Goal: Transaction & Acquisition: Purchase product/service

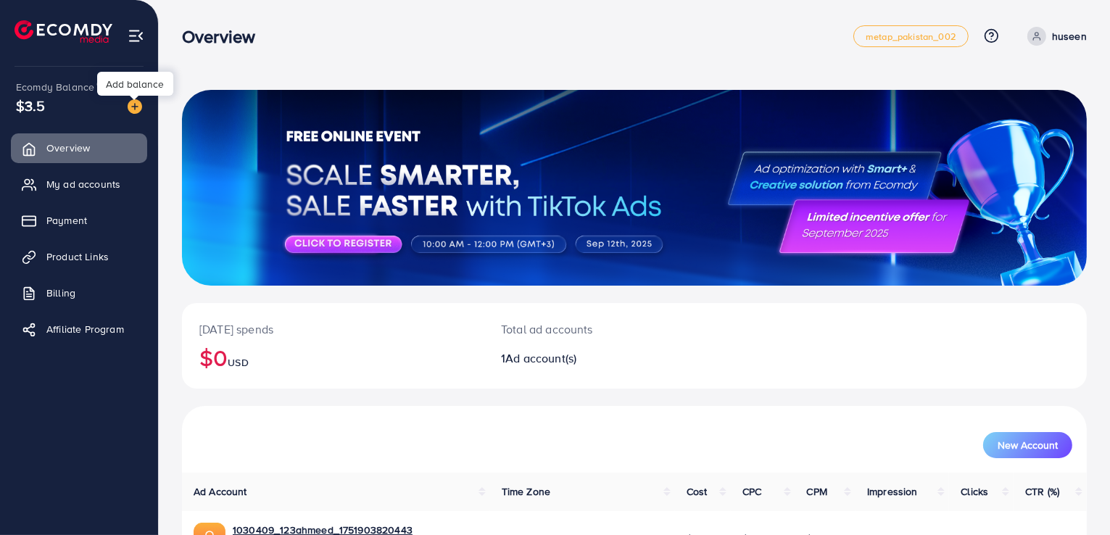
click at [136, 107] on img at bounding box center [135, 106] width 15 height 15
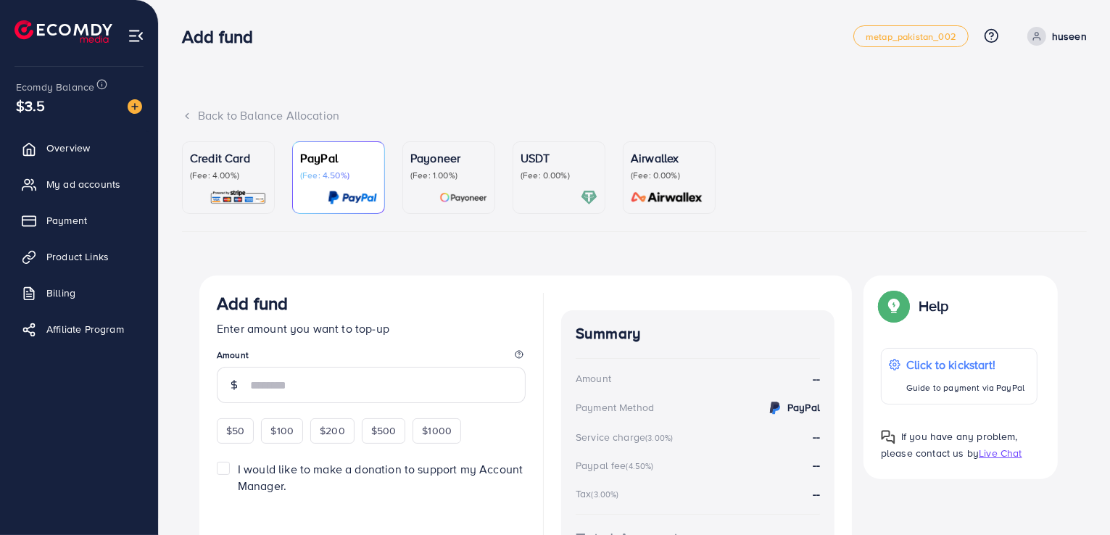
click at [241, 170] on p "(Fee: 4.00%)" at bounding box center [228, 176] width 77 height 12
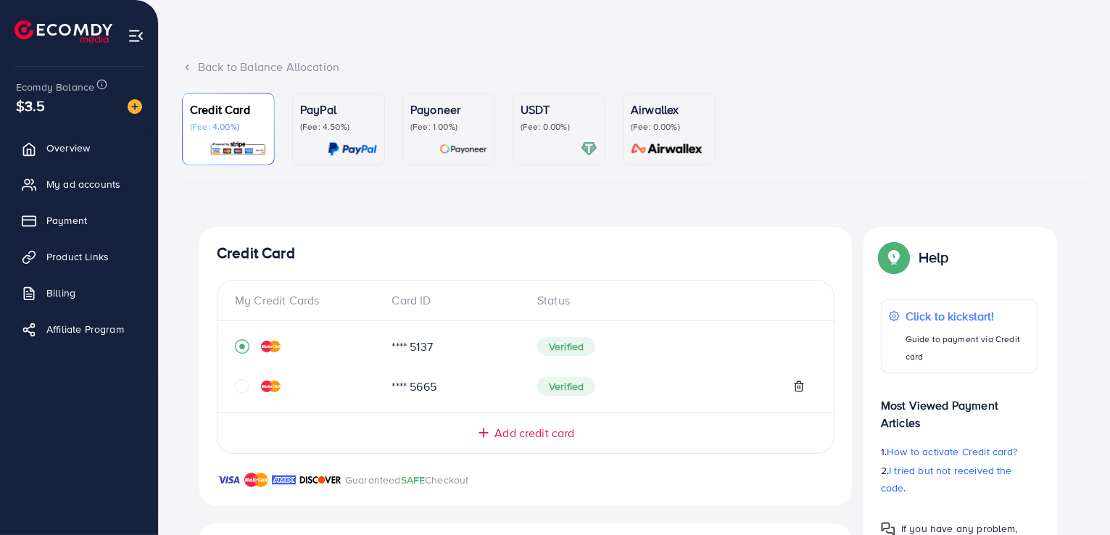
scroll to position [73, 0]
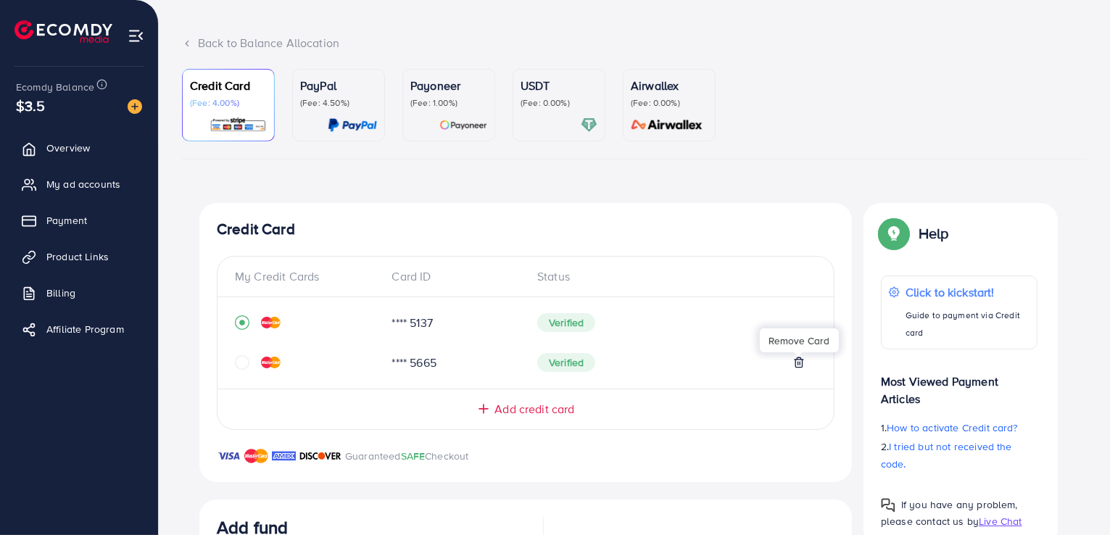
click at [797, 365] on icon at bounding box center [799, 363] width 12 height 12
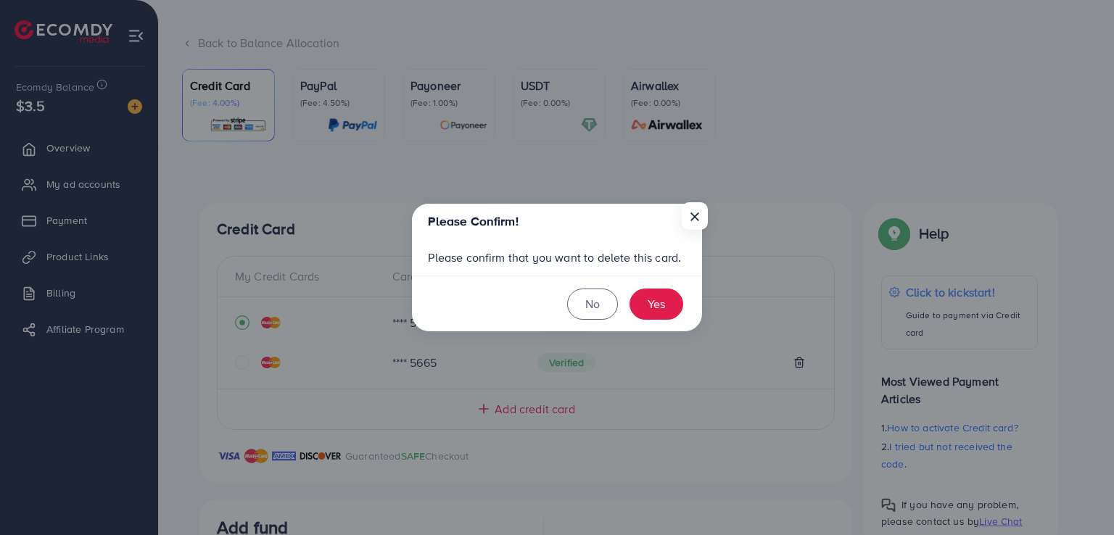
click at [790, 341] on div "Please Confirm! × Please confirm that you want to delete this card. No Yes" at bounding box center [557, 267] width 1114 height 535
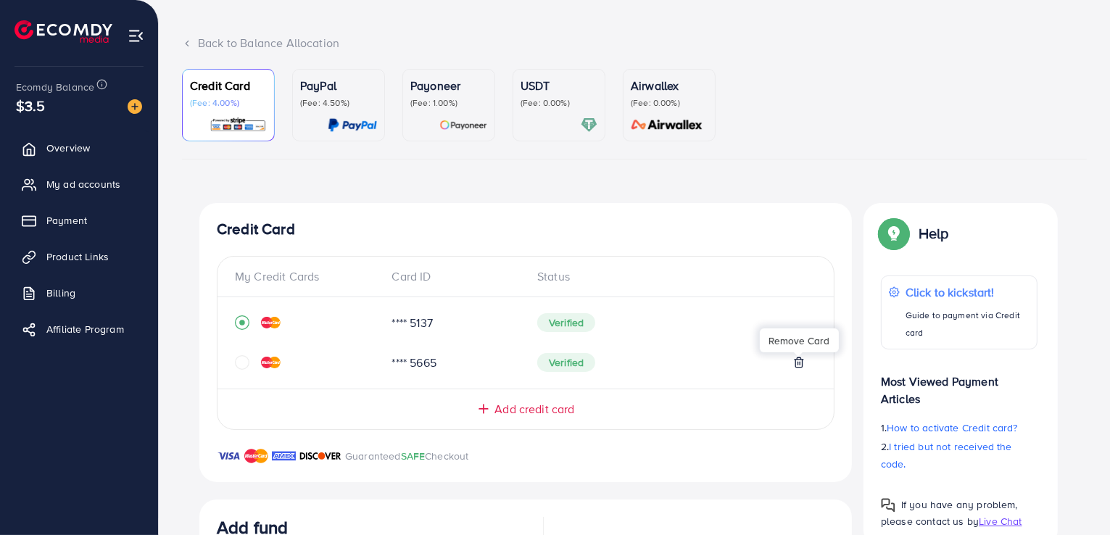
click at [653, 286] on div "My Credit Cards Card ID Status" at bounding box center [526, 282] width 616 height 29
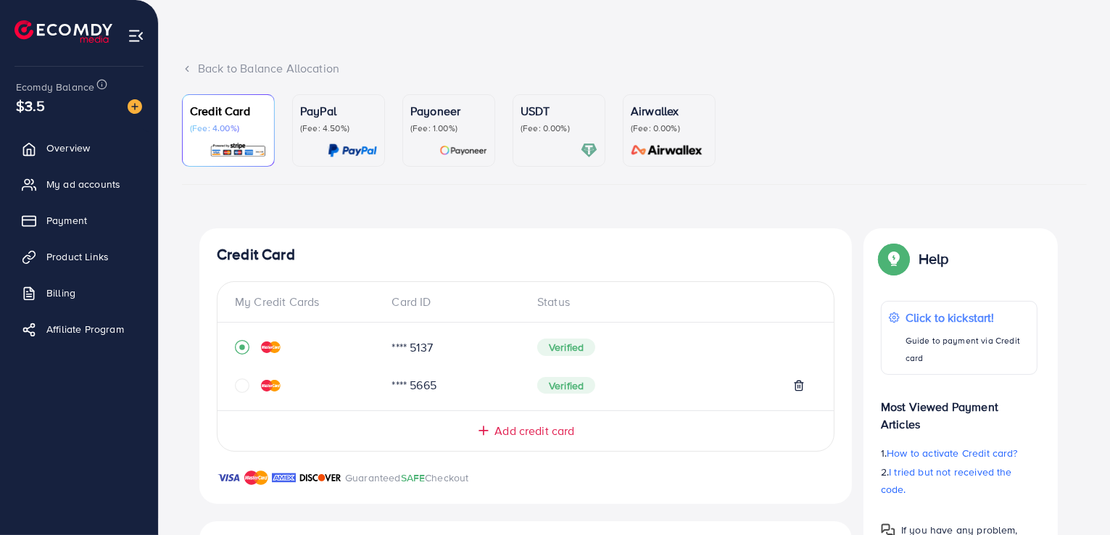
scroll to position [73, 0]
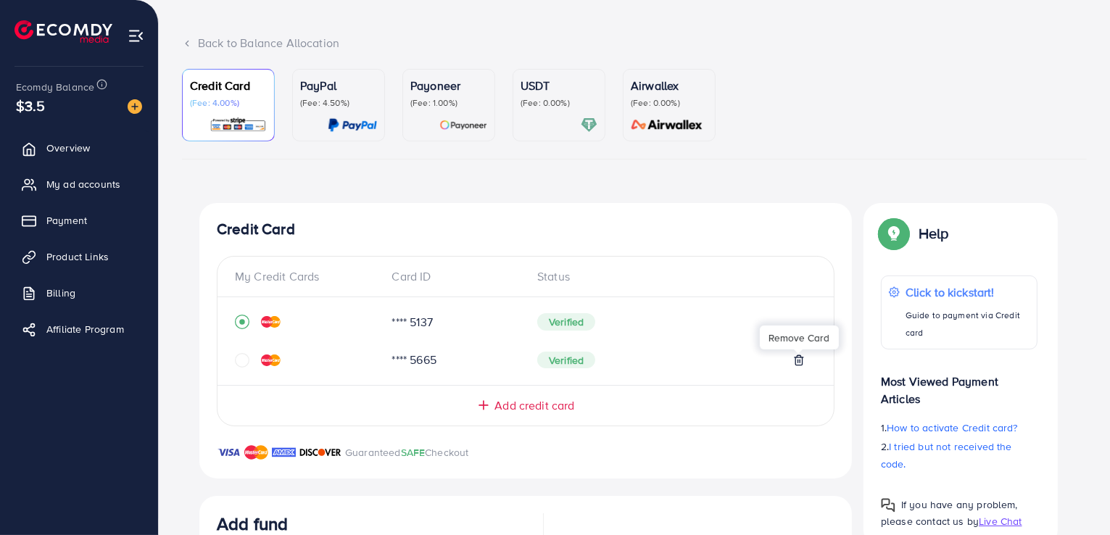
click at [799, 356] on icon at bounding box center [799, 361] width 12 height 12
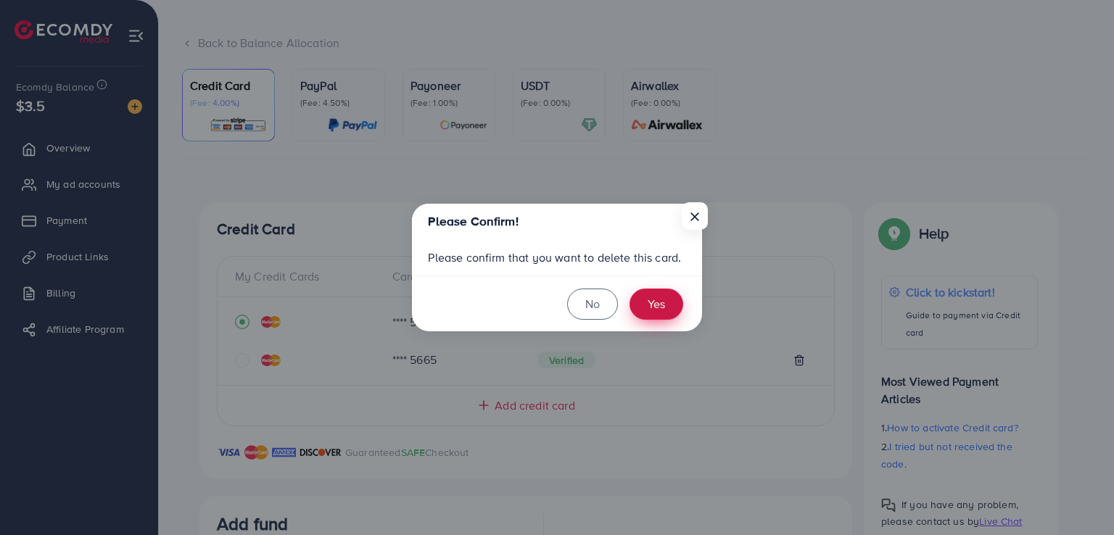
click at [653, 303] on button "Yes" at bounding box center [656, 304] width 54 height 31
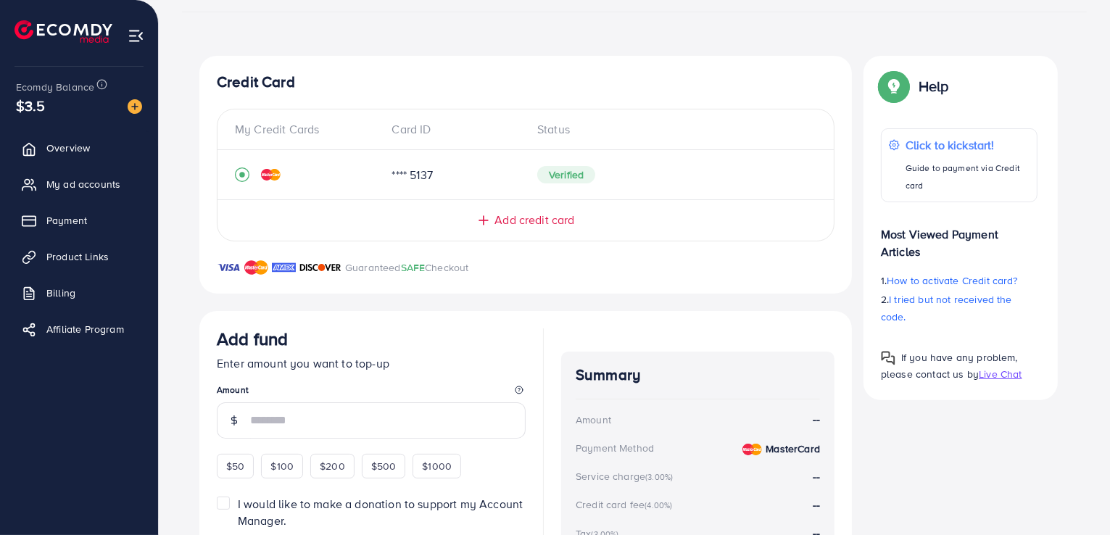
scroll to position [292, 0]
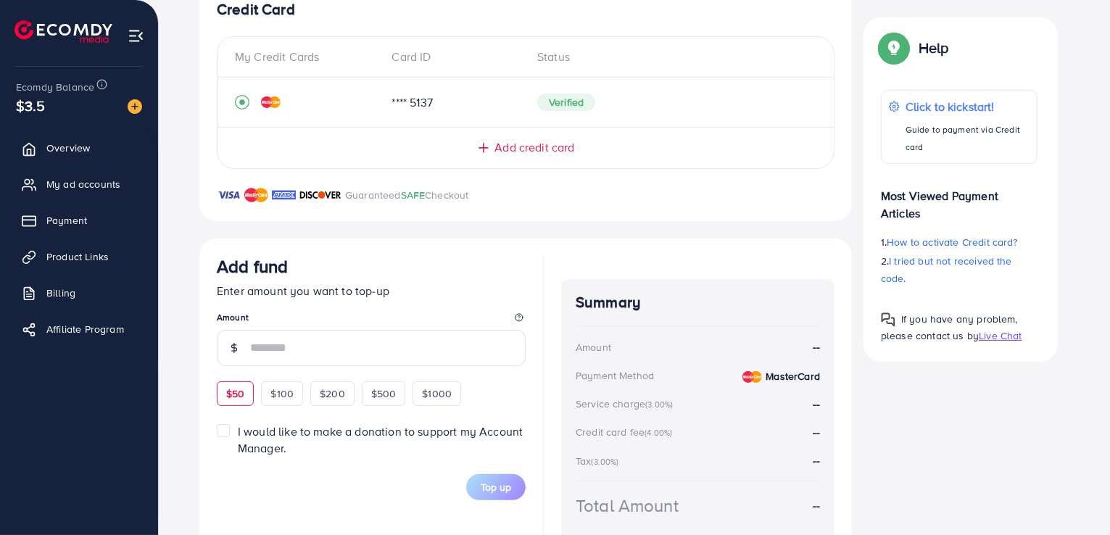
click at [233, 390] on div "Add fund Enter amount you want to top-up Amount $50 $100 $200 $500 $1000" at bounding box center [371, 331] width 309 height 150
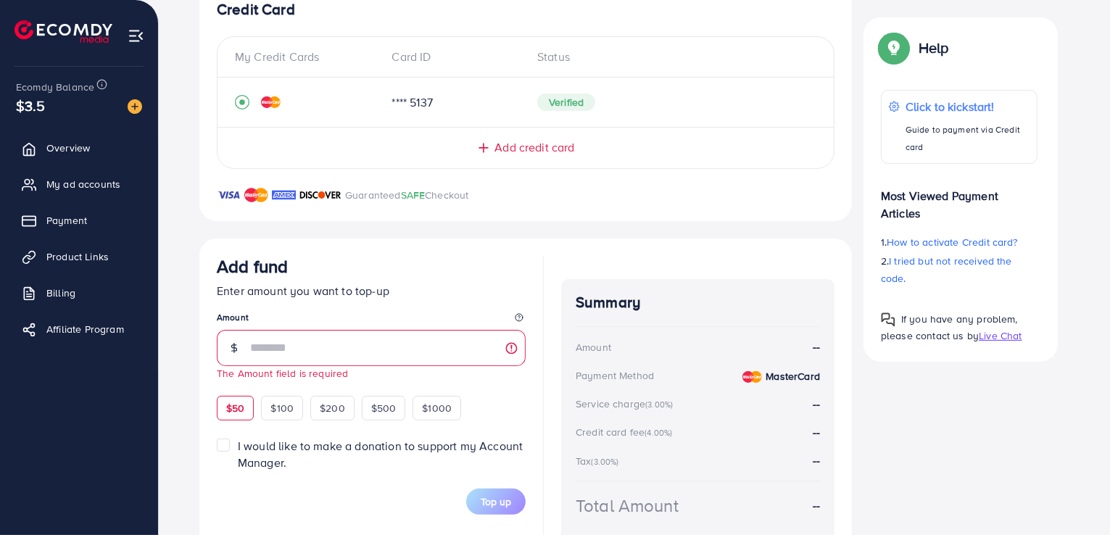
click at [234, 406] on span "$50" at bounding box center [235, 408] width 18 height 15
type input "**"
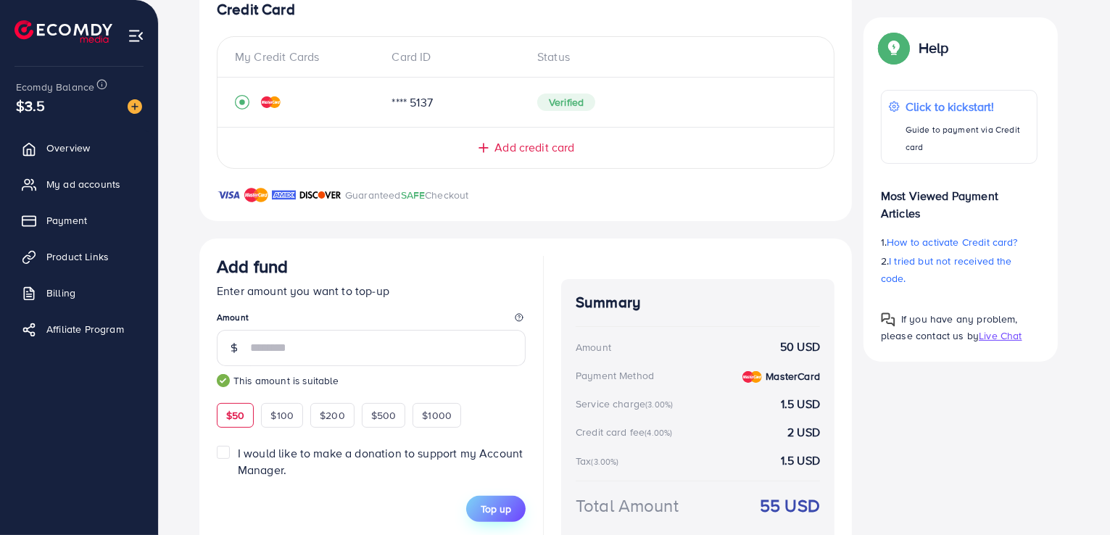
click at [496, 508] on span "Top up" at bounding box center [496, 509] width 30 height 15
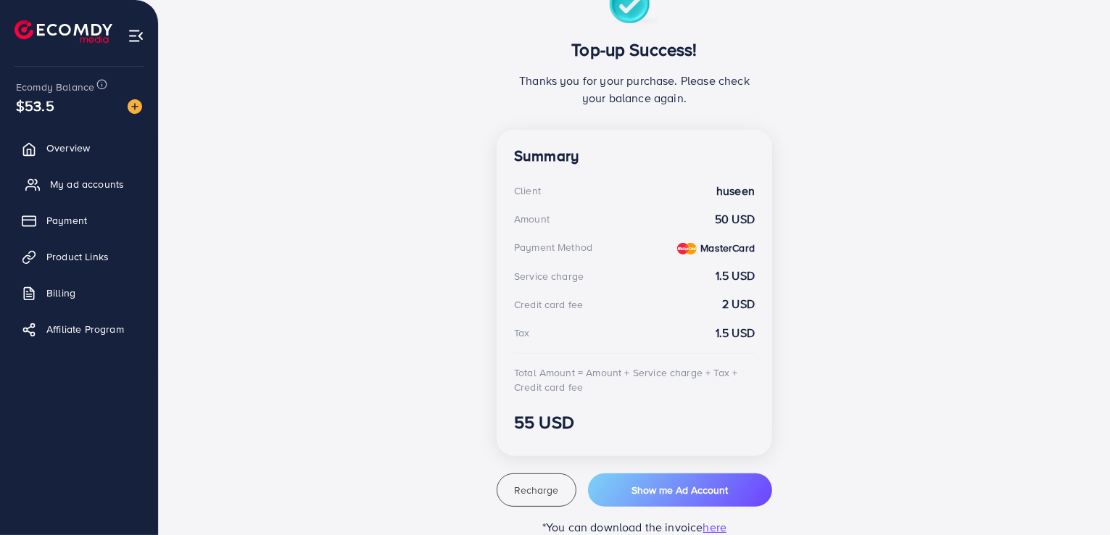
click at [62, 183] on span "My ad accounts" at bounding box center [87, 184] width 74 height 15
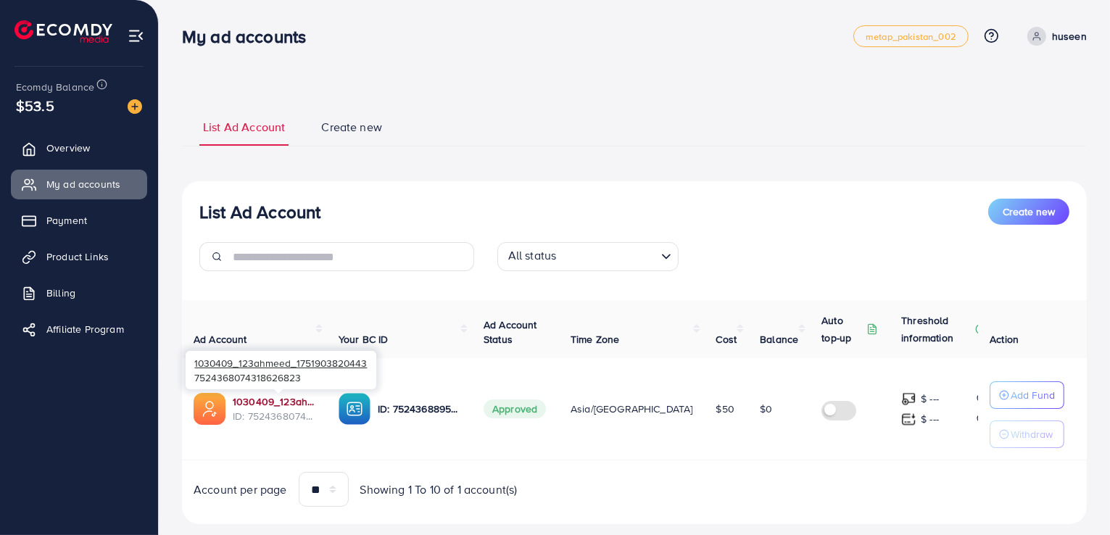
click at [286, 399] on link "1030409_123ahmeed_1751903820443" at bounding box center [274, 401] width 83 height 15
click at [286, 401] on link "1030409_123ahmeed_1751903820443" at bounding box center [274, 401] width 83 height 15
click at [273, 400] on link "1030409_123ahmeed_1751903820443" at bounding box center [274, 401] width 83 height 15
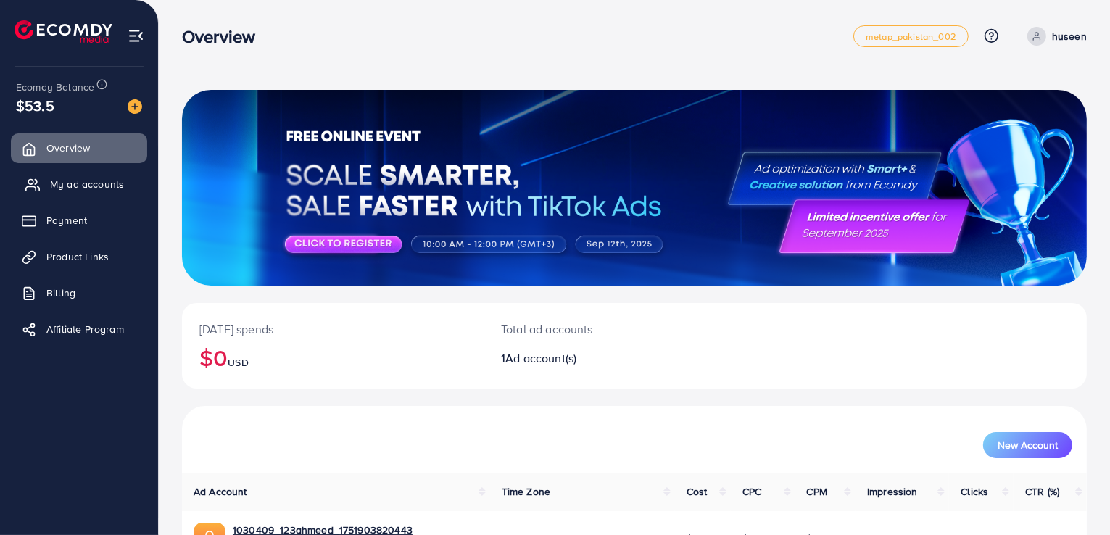
click at [59, 183] on span "My ad accounts" at bounding box center [87, 184] width 74 height 15
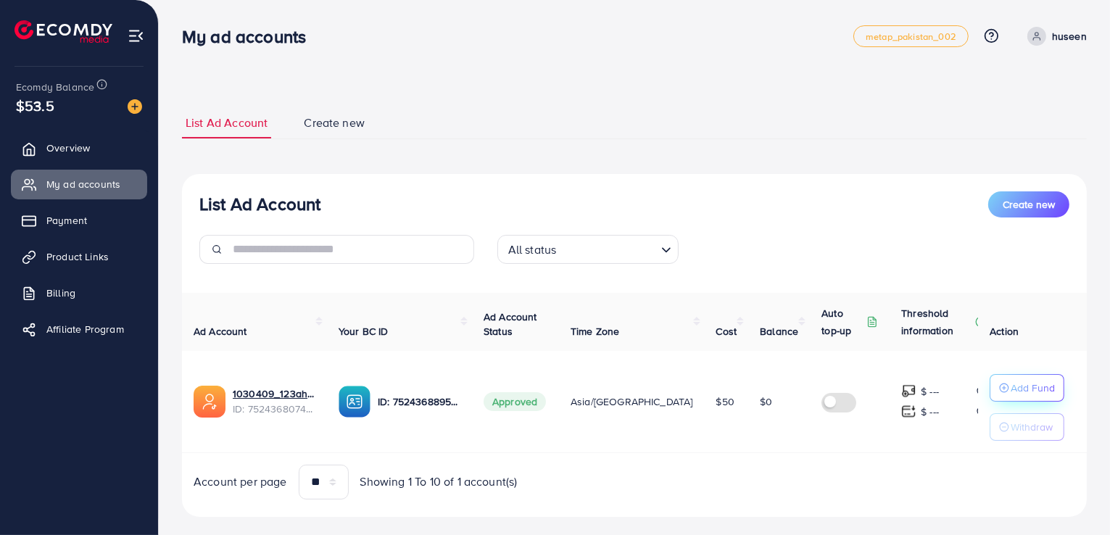
click at [1017, 389] on p "Add Fund" at bounding box center [1033, 387] width 44 height 17
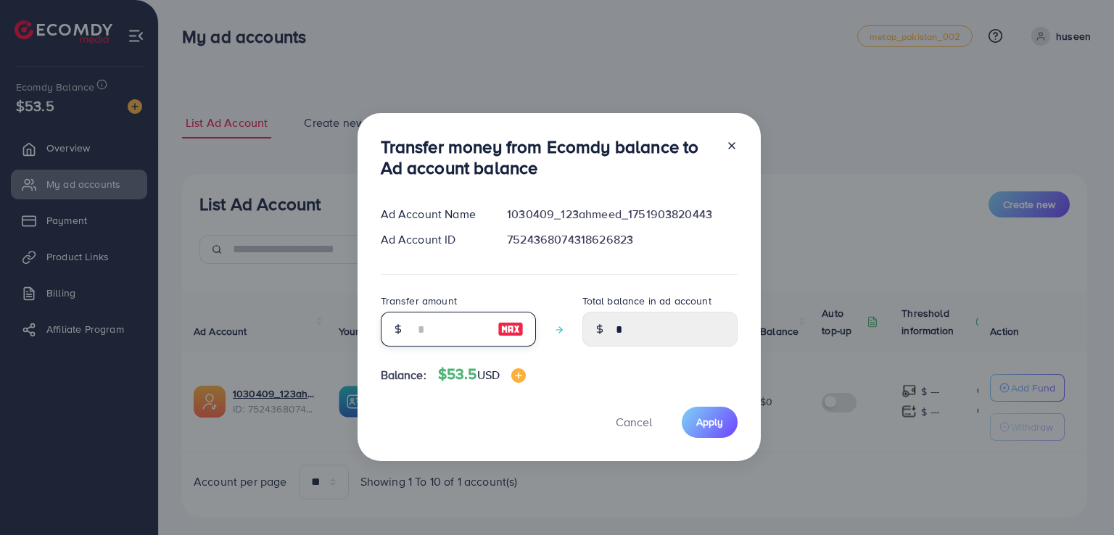
click at [468, 328] on input "number" at bounding box center [450, 329] width 73 height 35
type input "*"
type input "****"
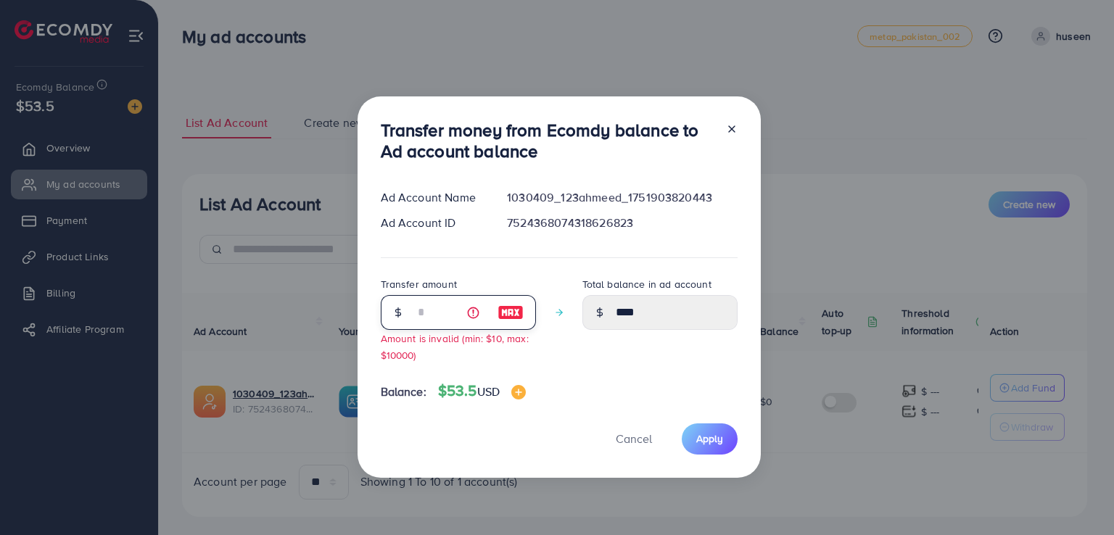
type input "**"
type input "*****"
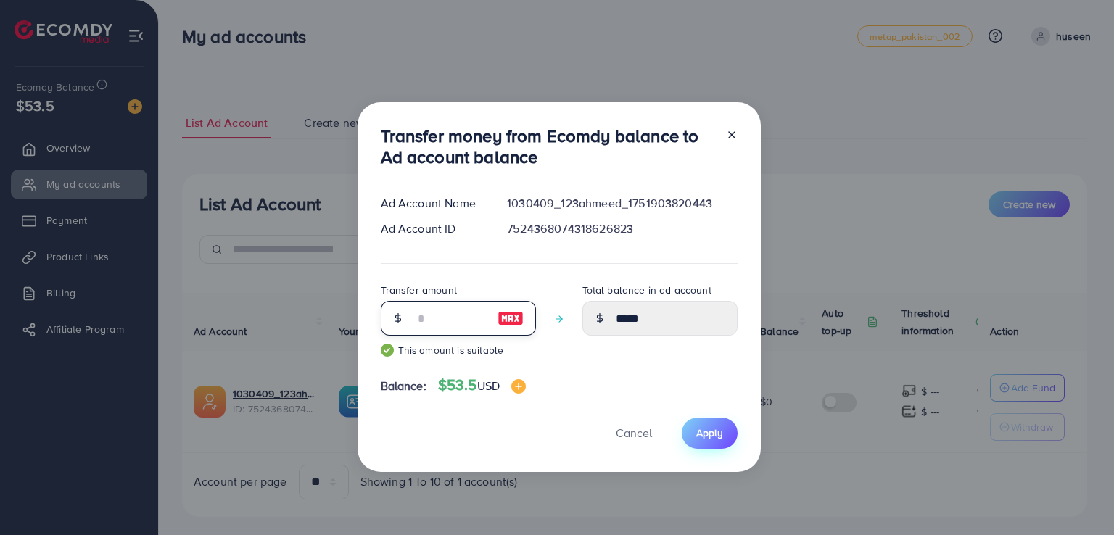
type input "**"
click at [696, 433] on span "Apply" at bounding box center [709, 433] width 27 height 15
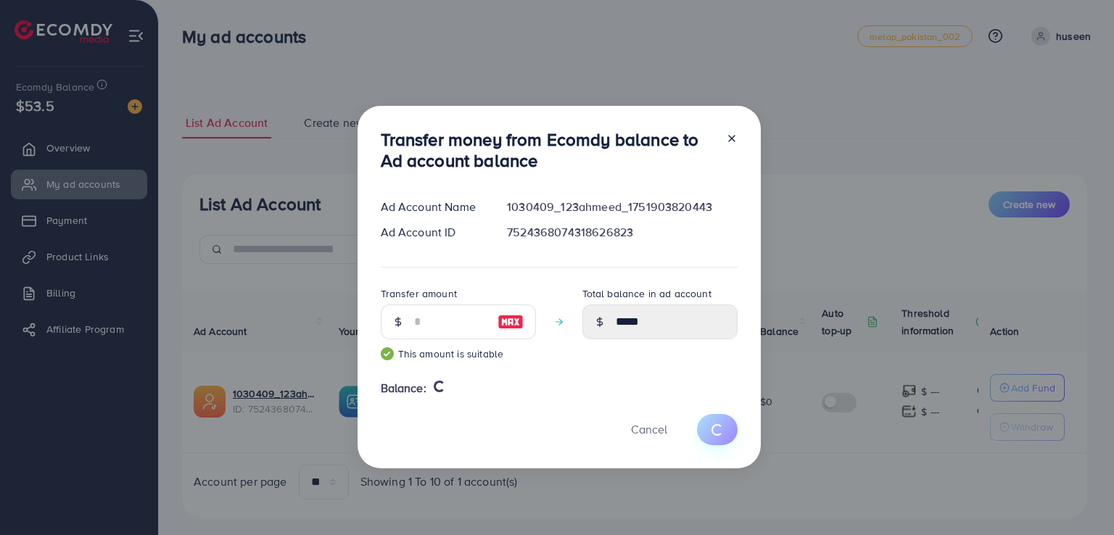
type input "*"
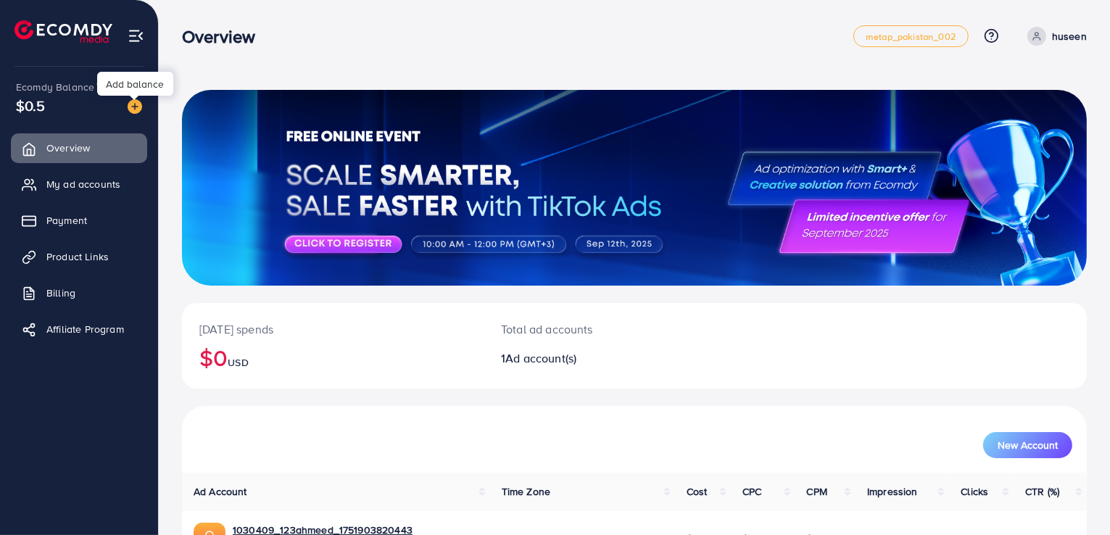
click at [135, 105] on img at bounding box center [135, 106] width 15 height 15
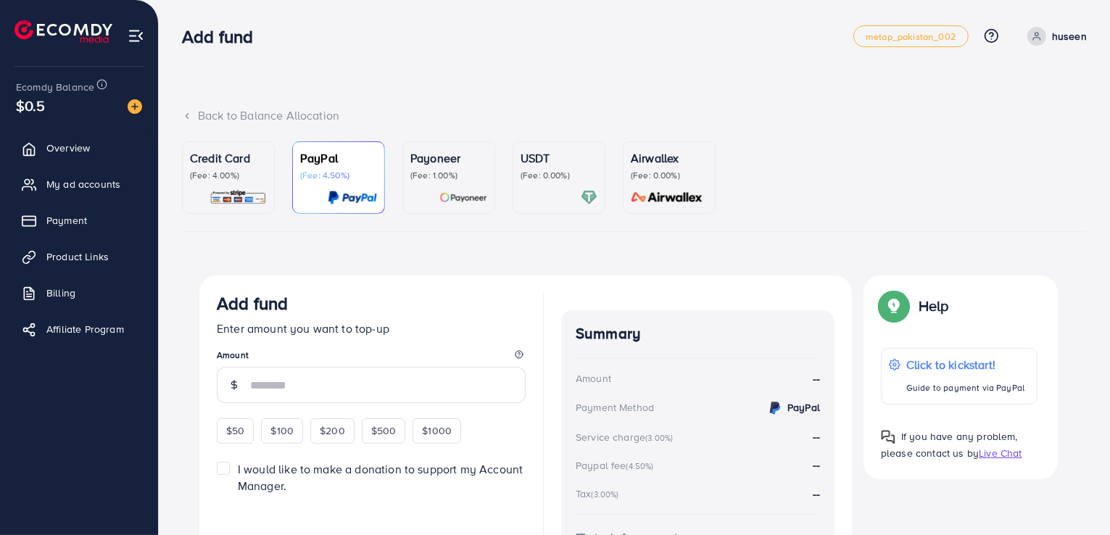
click at [220, 170] on p "(Fee: 4.00%)" at bounding box center [228, 176] width 77 height 12
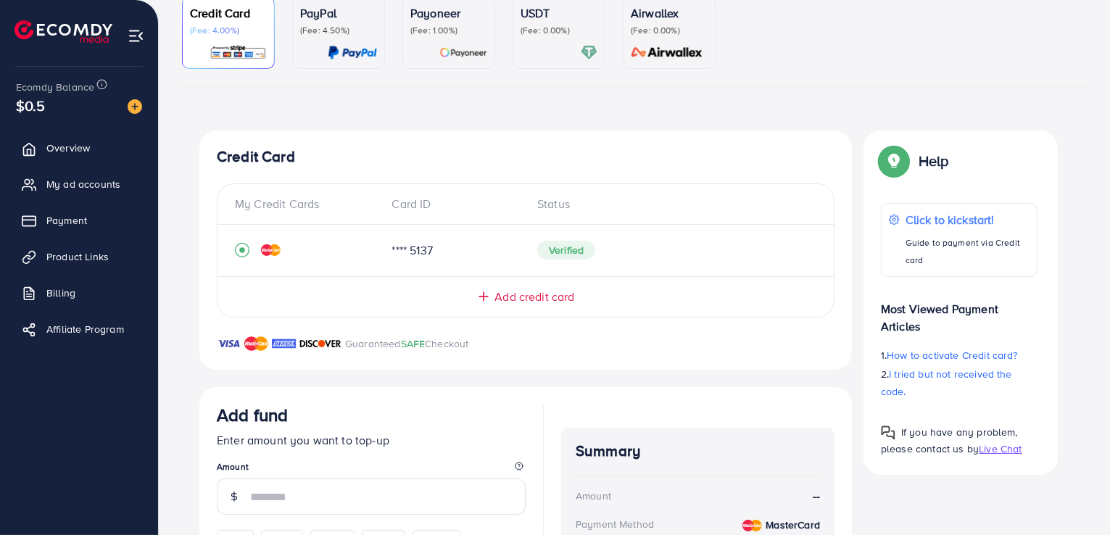
scroll to position [218, 0]
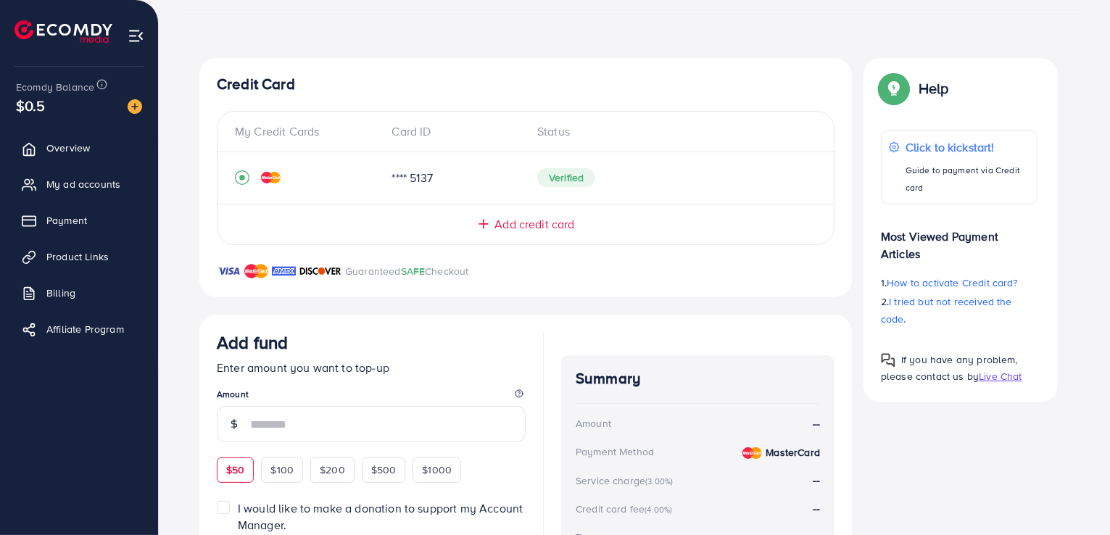
click at [236, 465] on span "$50" at bounding box center [235, 470] width 18 height 15
type input "**"
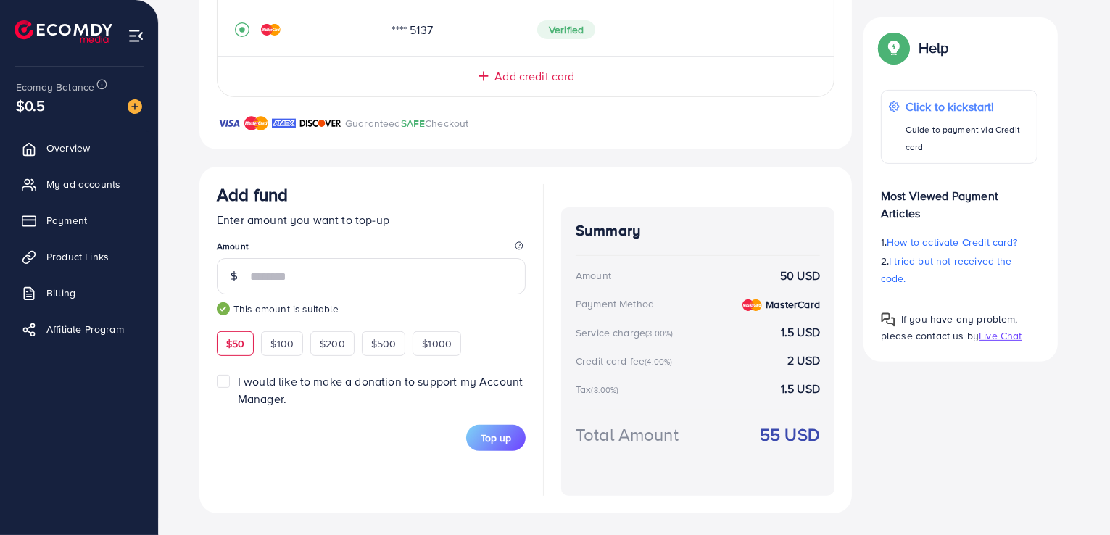
scroll to position [366, 0]
click at [98, 183] on span "My ad accounts" at bounding box center [87, 184] width 74 height 15
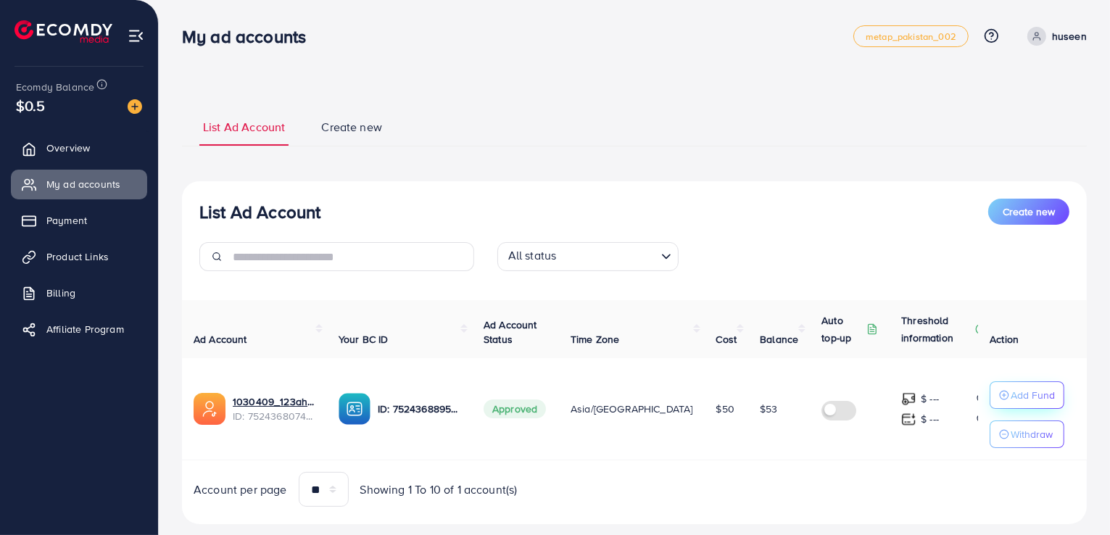
click at [1019, 392] on p "Add Fund" at bounding box center [1033, 394] width 44 height 17
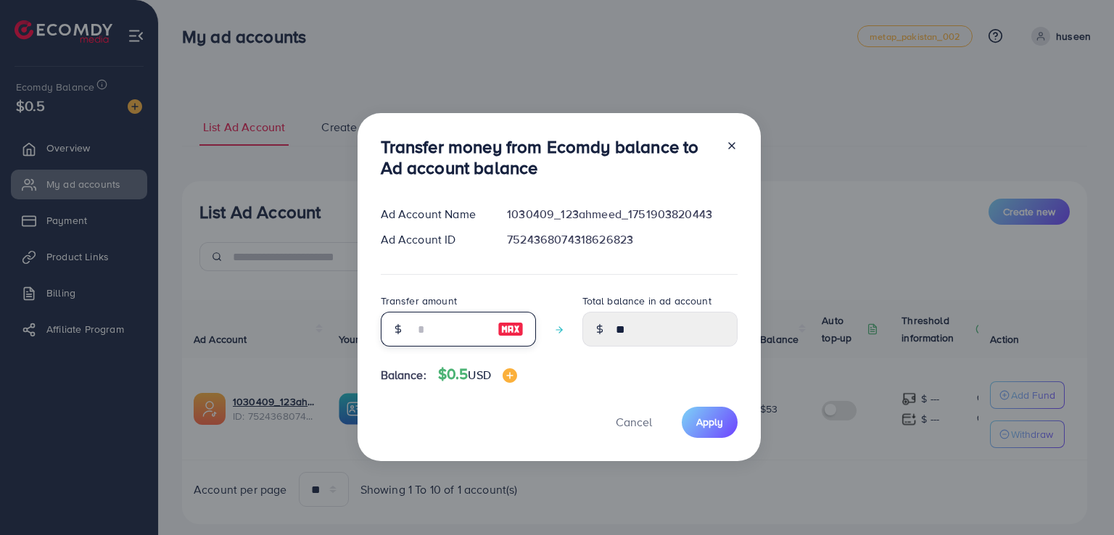
click at [450, 328] on input "number" at bounding box center [450, 329] width 73 height 35
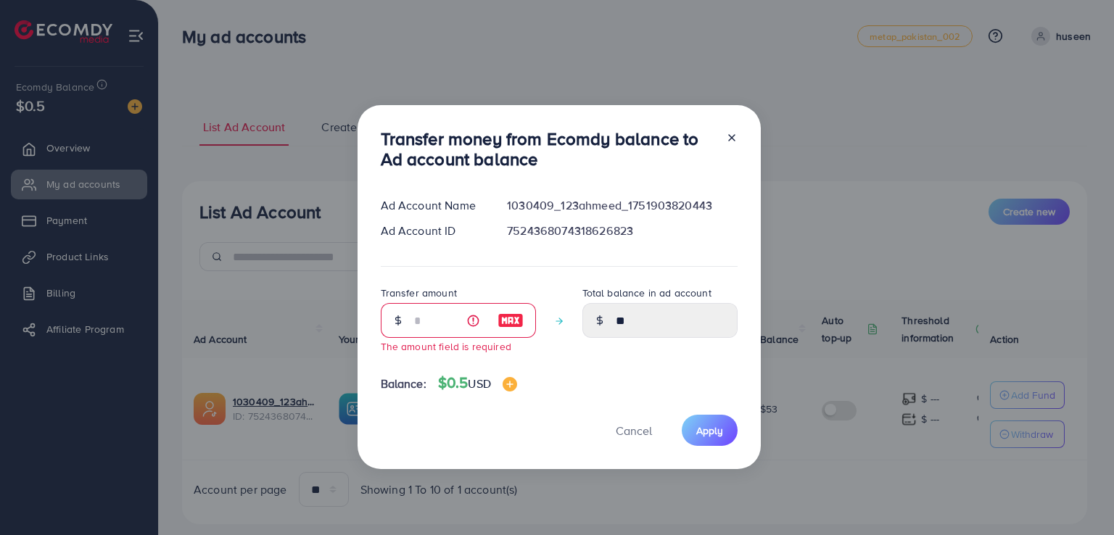
click at [729, 147] on div at bounding box center [725, 152] width 23 height 48
click at [726, 140] on icon at bounding box center [732, 138] width 12 height 12
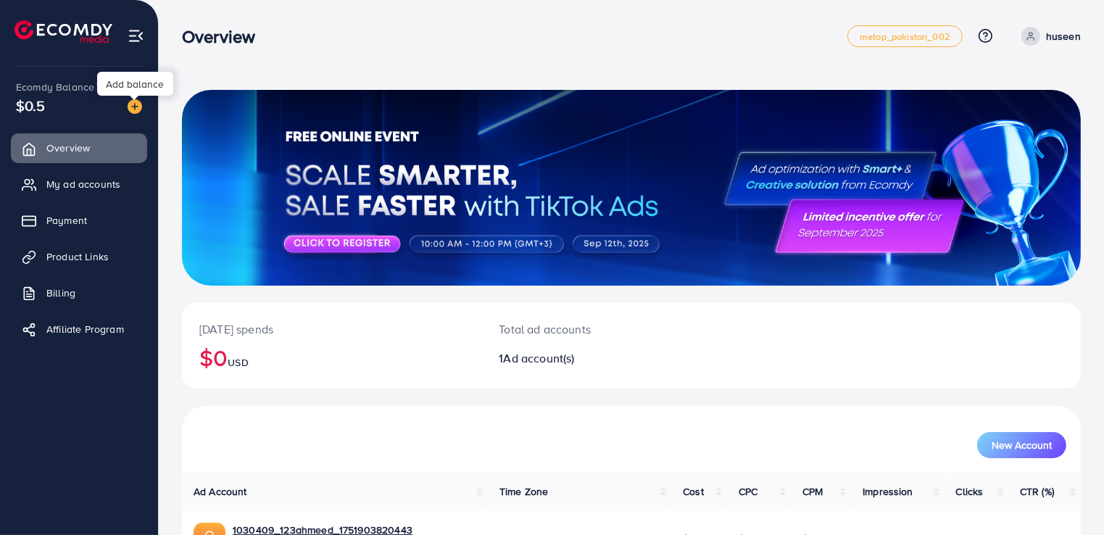
click at [141, 109] on img at bounding box center [135, 106] width 15 height 15
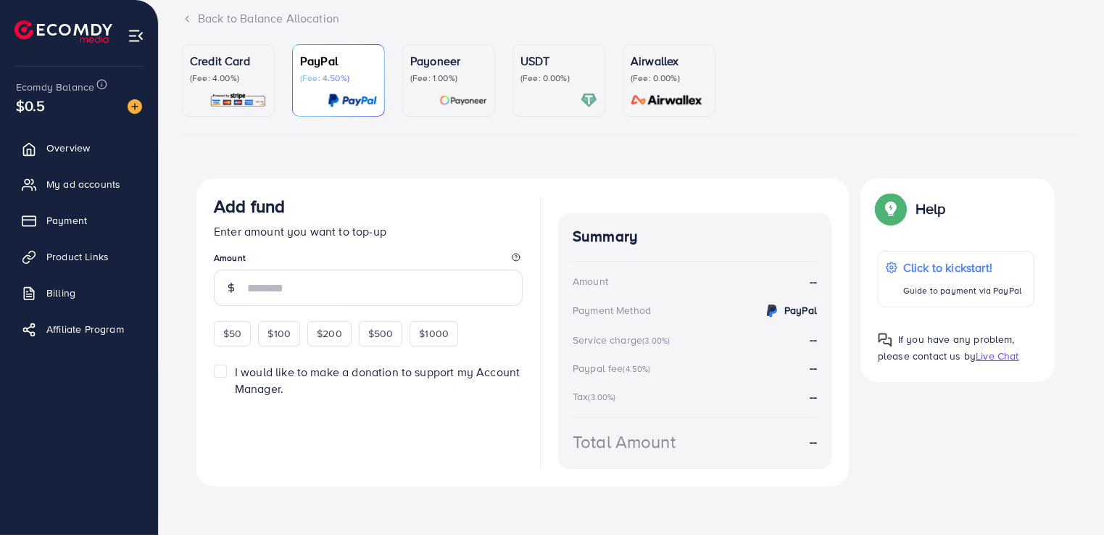
scroll to position [99, 0]
click at [239, 331] on span "$50" at bounding box center [232, 332] width 18 height 15
type input "**"
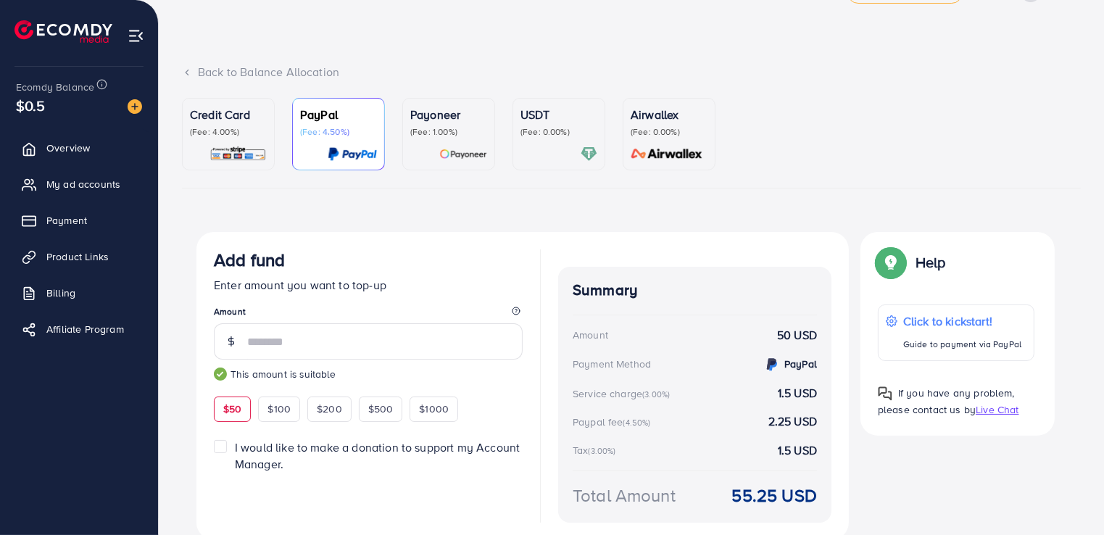
scroll to position [0, 0]
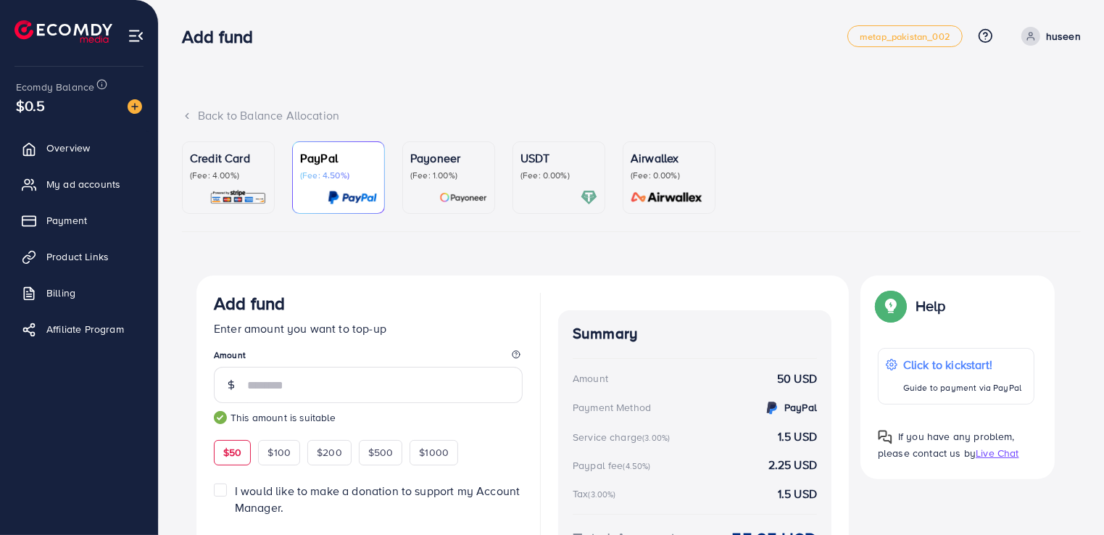
click at [261, 180] on p "(Fee: 4.00%)" at bounding box center [228, 176] width 77 height 12
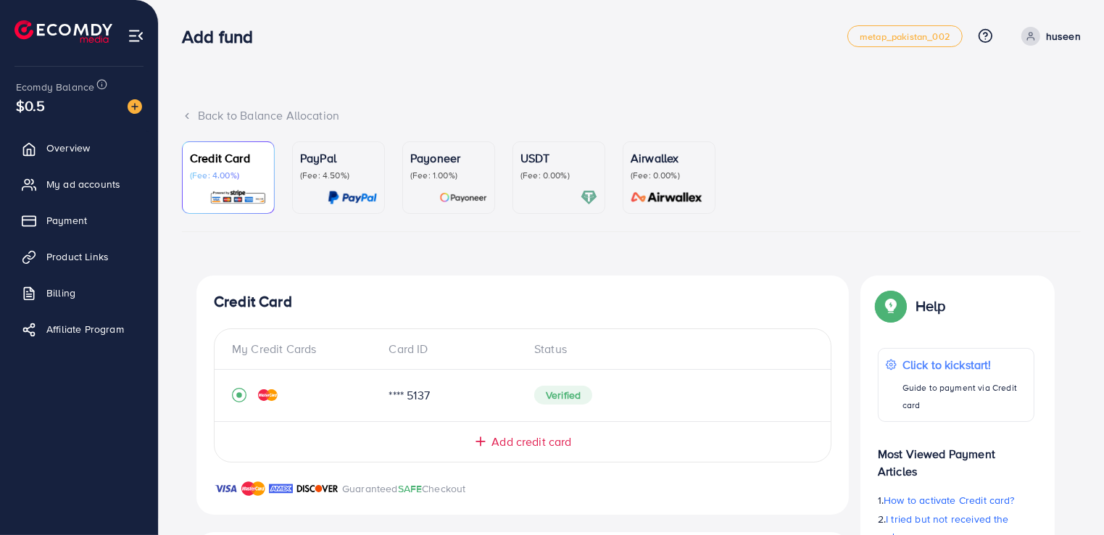
scroll to position [218, 0]
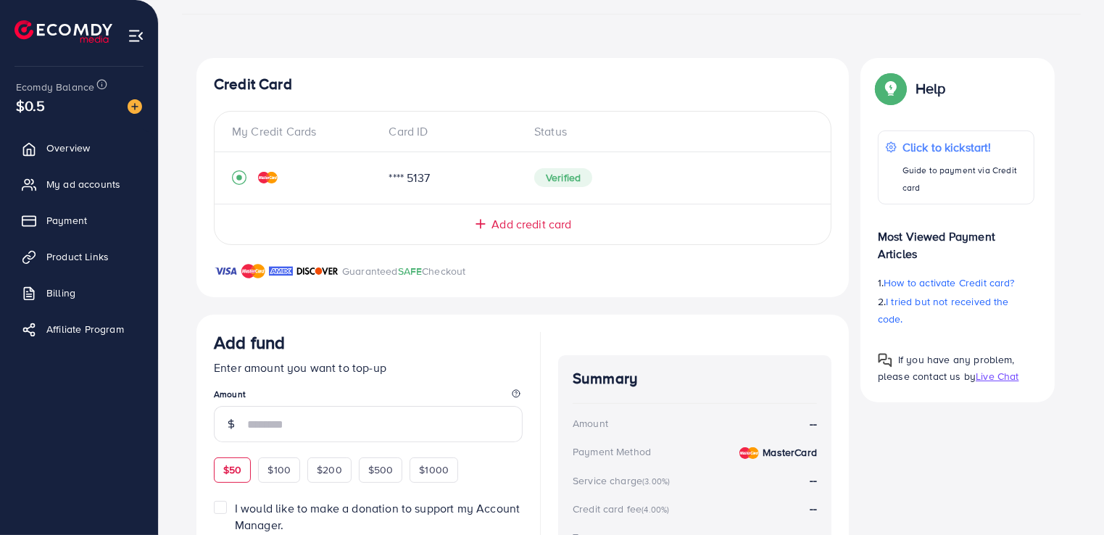
click at [232, 471] on span "$50" at bounding box center [232, 470] width 18 height 15
type input "**"
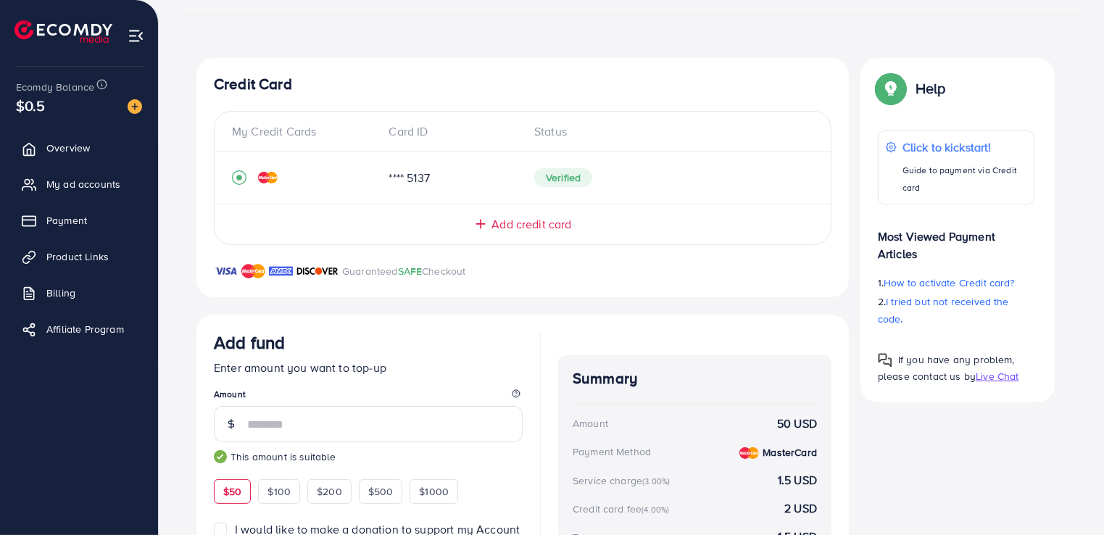
scroll to position [366, 0]
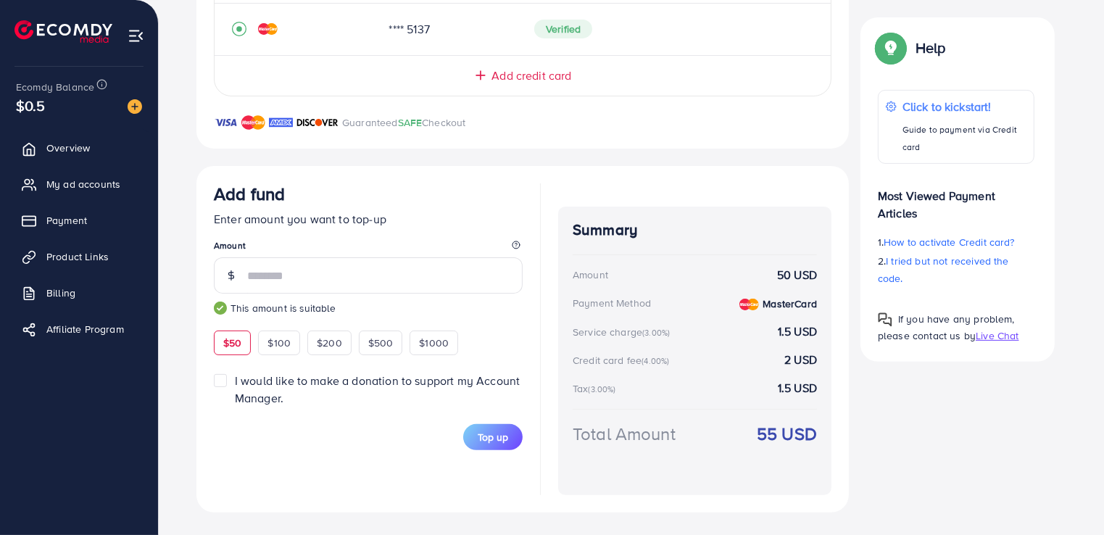
click at [447, 450] on div "Add fund Enter amount you want to top-up Amount ** This amount is suitable $50 …" at bounding box center [368, 339] width 309 height 312
click at [107, 180] on span "My ad accounts" at bounding box center [87, 184] width 74 height 15
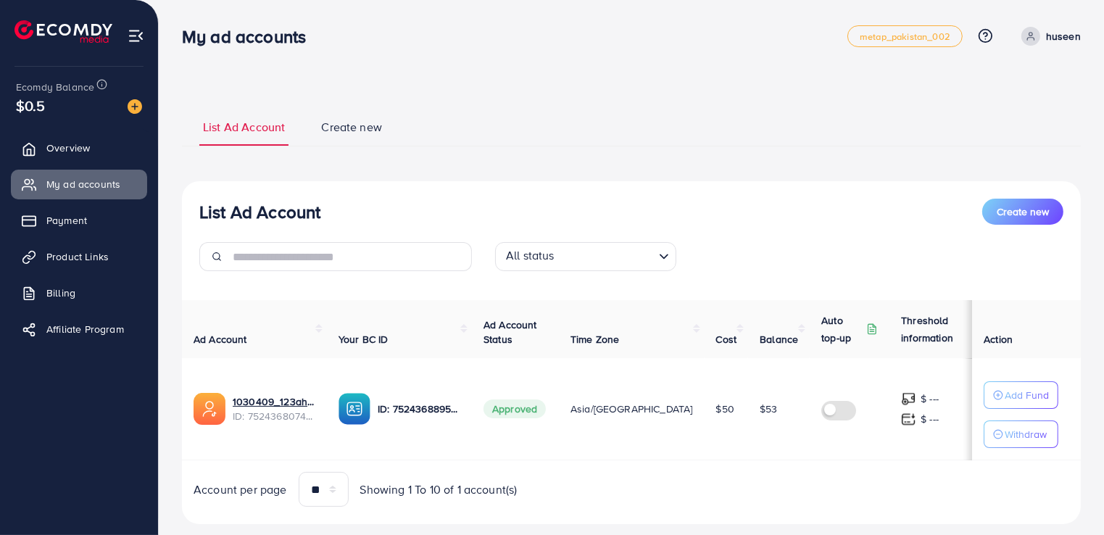
scroll to position [29, 0]
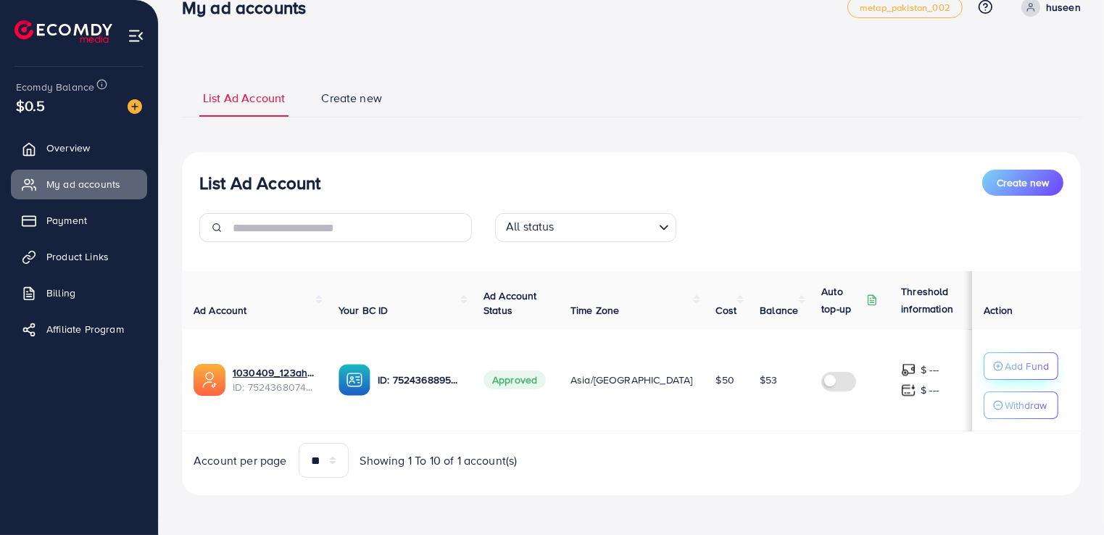
click at [1024, 372] on p "Add Fund" at bounding box center [1027, 365] width 44 height 17
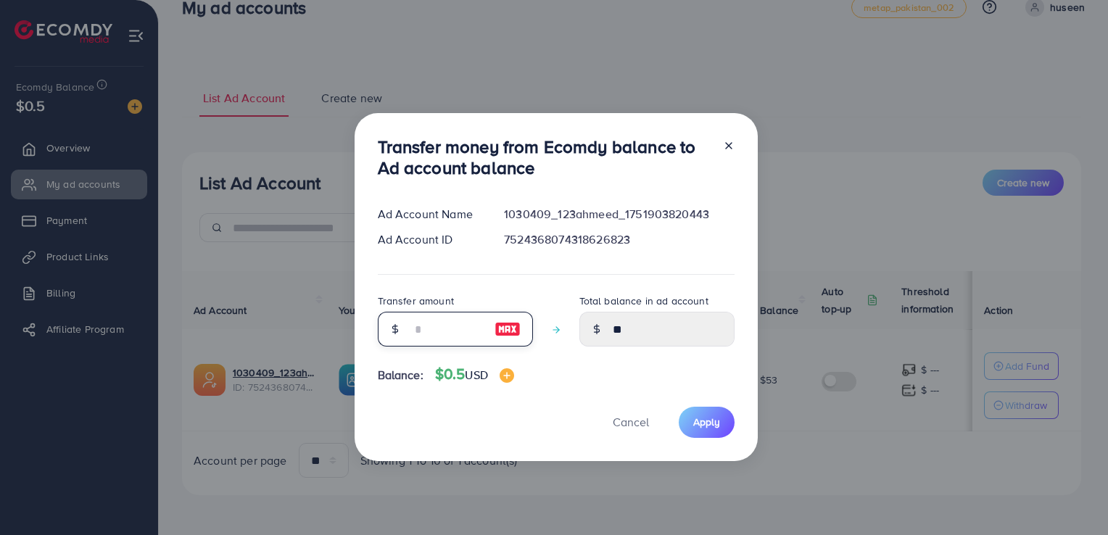
click at [423, 330] on input "number" at bounding box center [447, 329] width 73 height 35
type input "*"
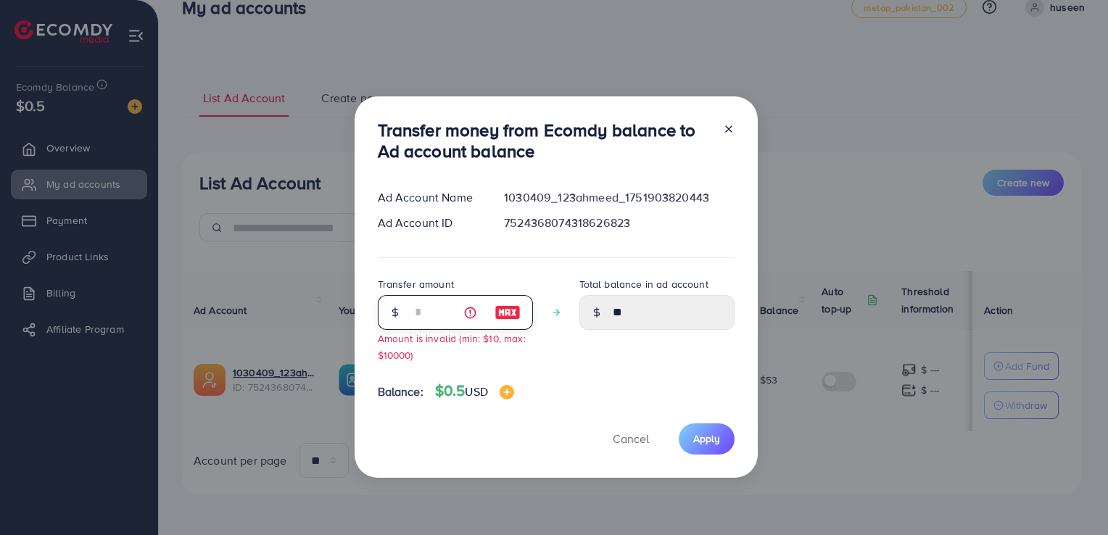
type input "*****"
type input "*"
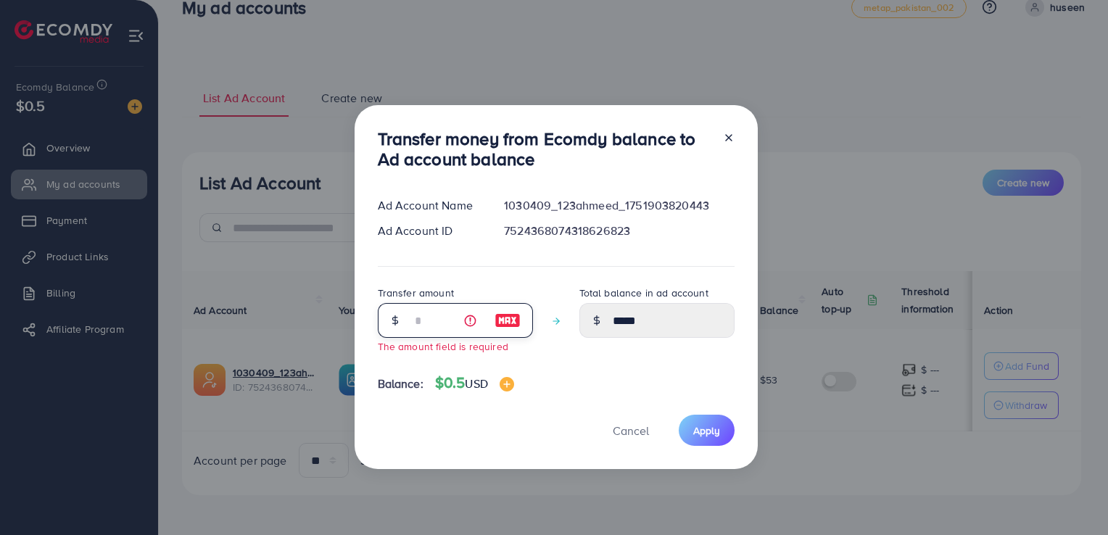
type input "*"
click at [727, 138] on line at bounding box center [729, 138] width 6 height 6
type input "**"
